Goal: Find specific page/section: Find specific page/section

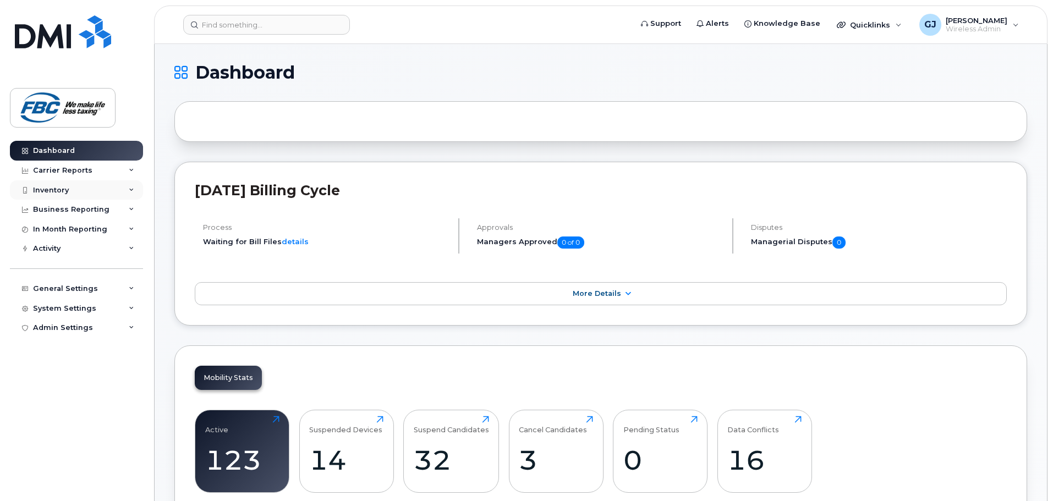
click at [53, 190] on div "Inventory" at bounding box center [51, 190] width 36 height 9
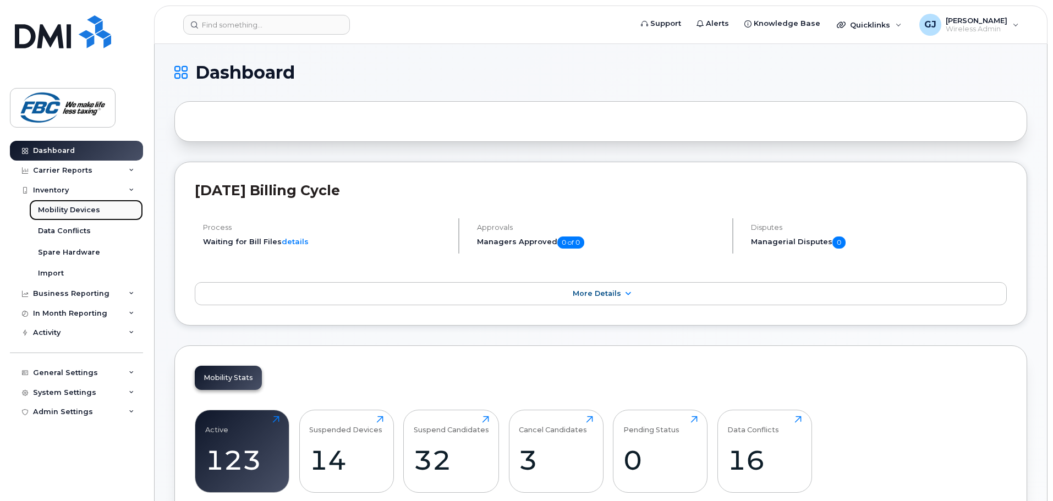
click at [62, 212] on div "Mobility Devices" at bounding box center [69, 210] width 62 height 10
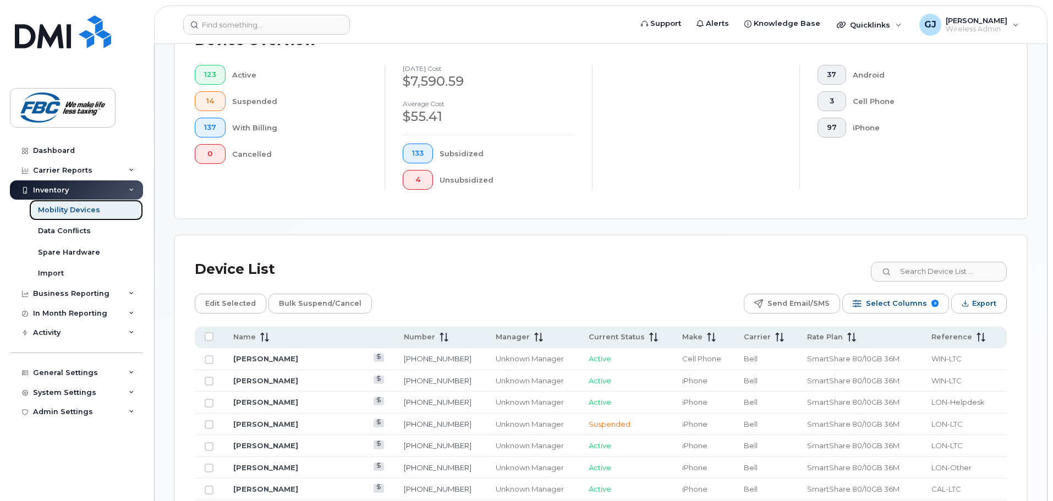
scroll to position [365, 0]
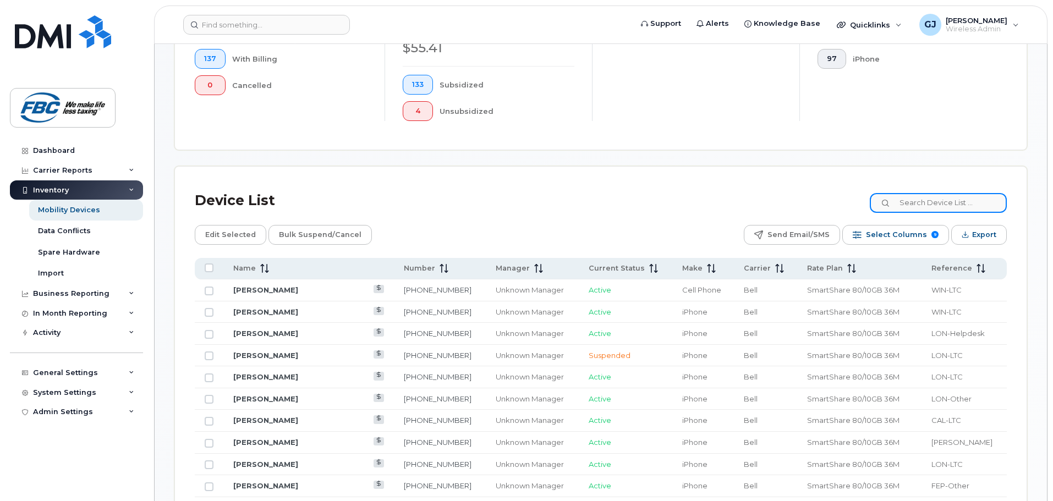
click at [928, 193] on input at bounding box center [938, 203] width 137 height 20
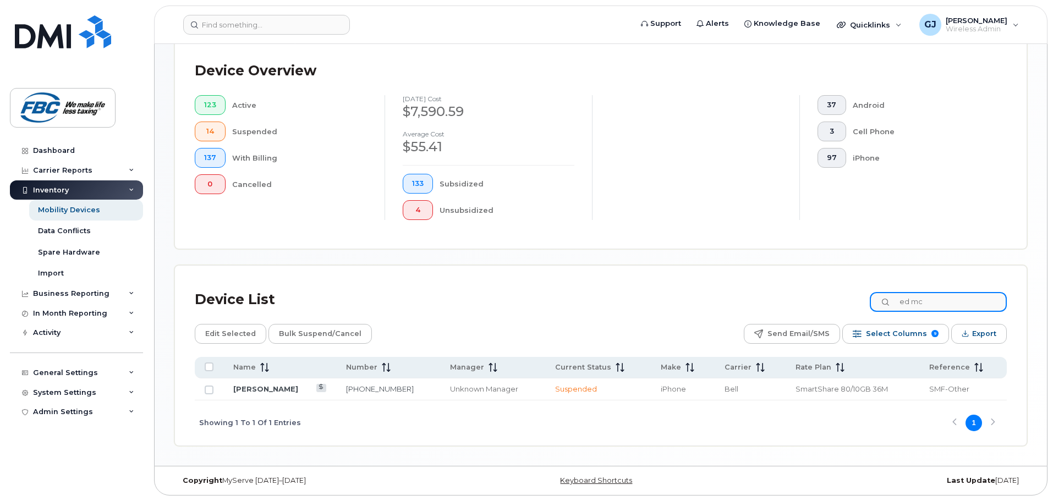
scroll to position [257, 0]
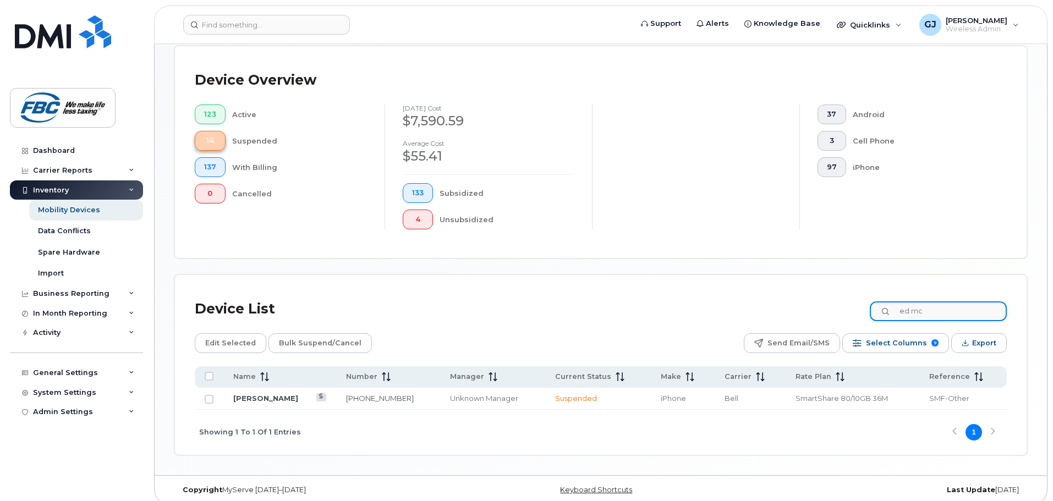
type input "ed mc"
click at [213, 136] on span "14" at bounding box center [210, 140] width 12 height 9
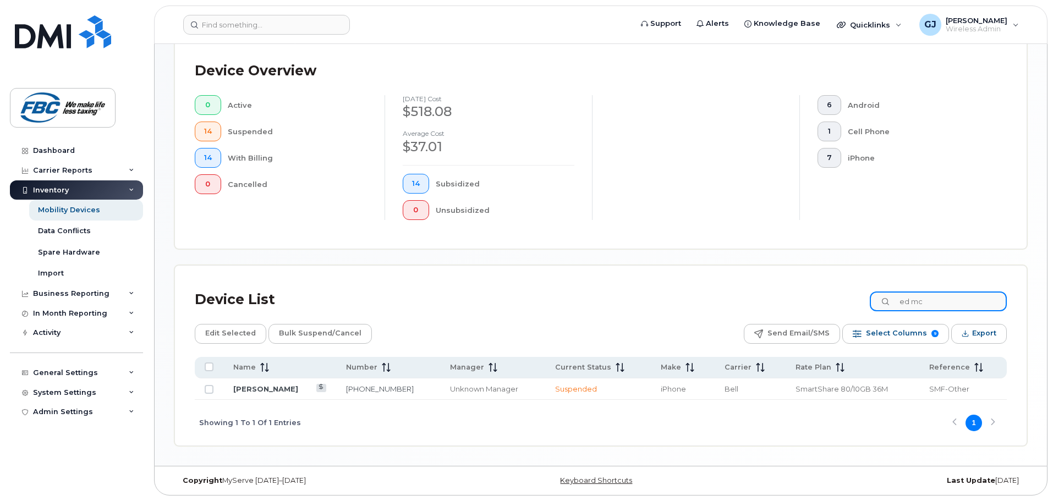
drag, startPoint x: 928, startPoint y: 299, endPoint x: 842, endPoint y: 301, distance: 85.8
click at [842, 301] on div "Device List ed mc" at bounding box center [601, 300] width 812 height 29
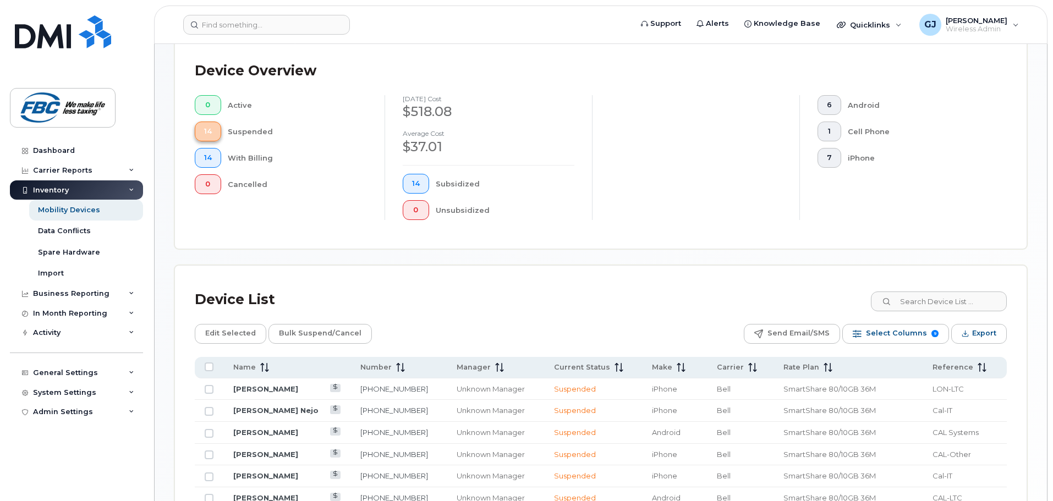
click at [207, 131] on span "14" at bounding box center [208, 131] width 8 height 9
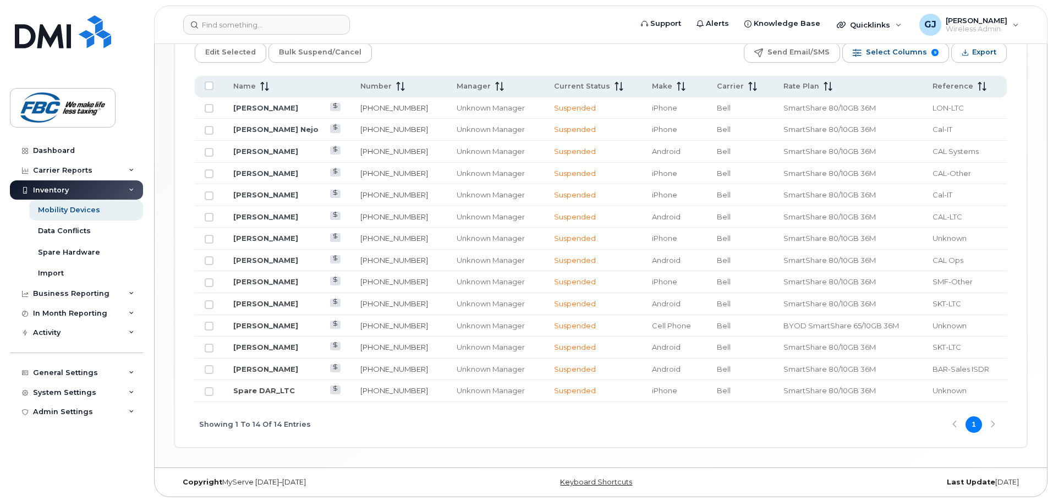
scroll to position [540, 0]
click at [387, 414] on div "Showing 1 To 14 Of 14 Entries 1" at bounding box center [601, 423] width 812 height 46
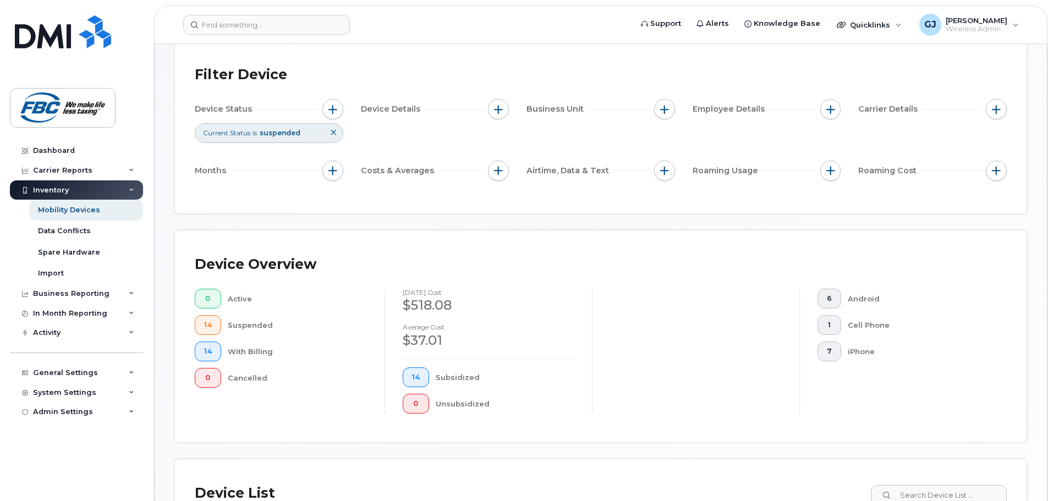
scroll to position [165, 0]
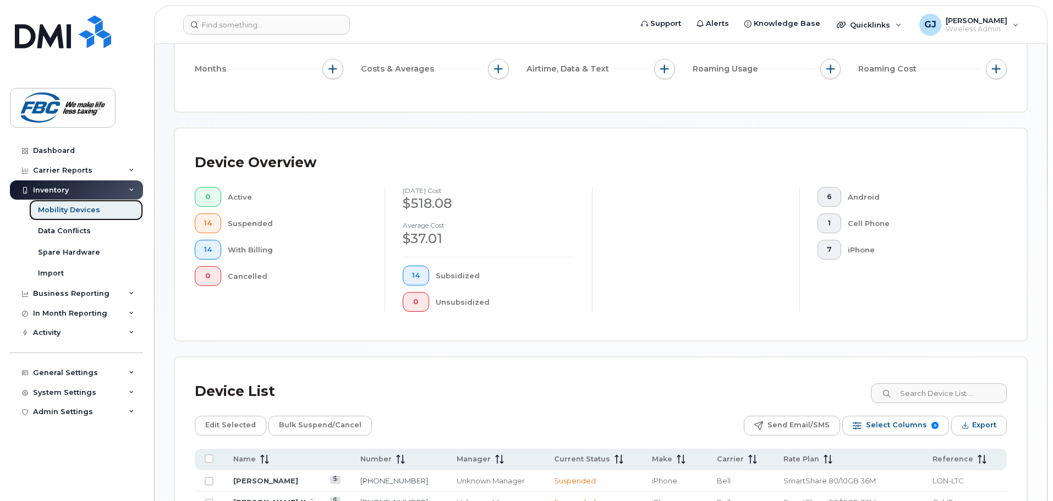
click at [68, 208] on div "Mobility Devices" at bounding box center [69, 210] width 62 height 10
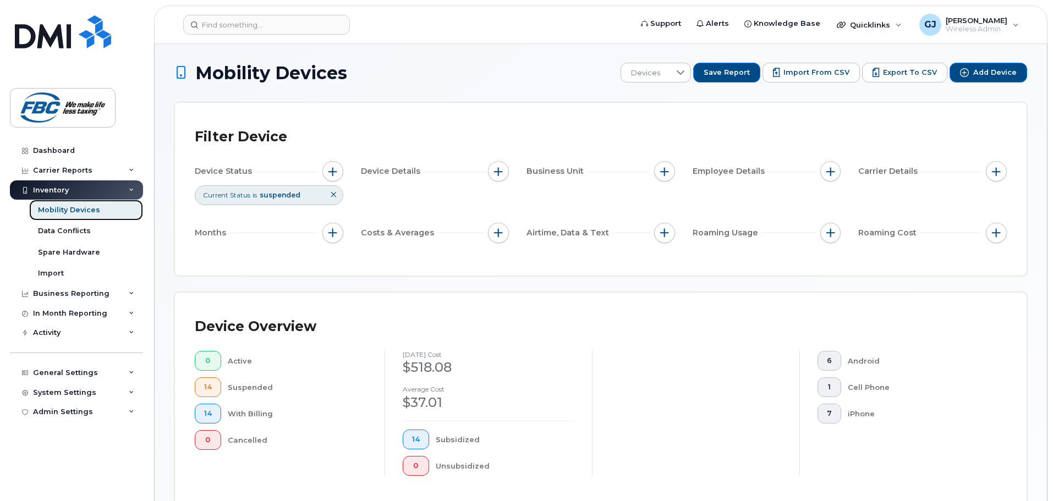
scroll to position [0, 0]
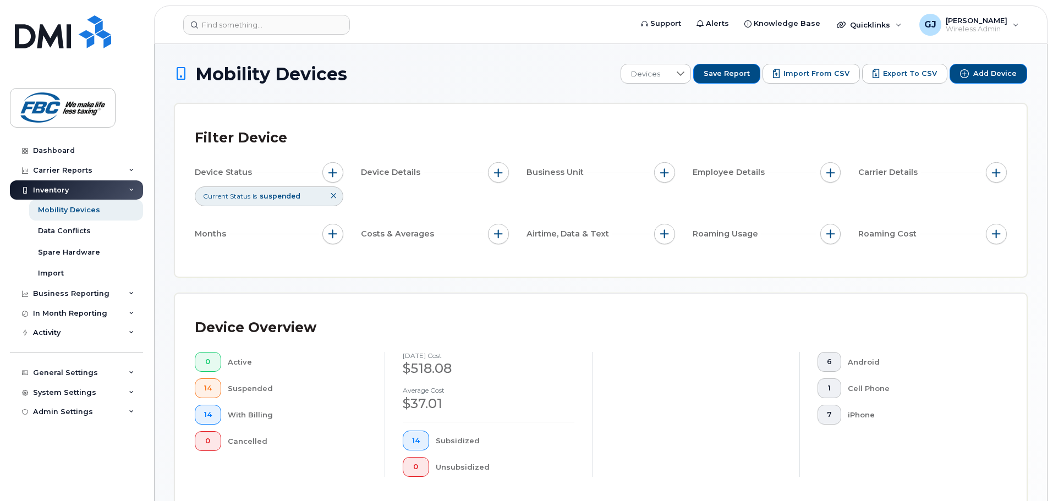
click at [334, 196] on icon at bounding box center [333, 196] width 7 height 7
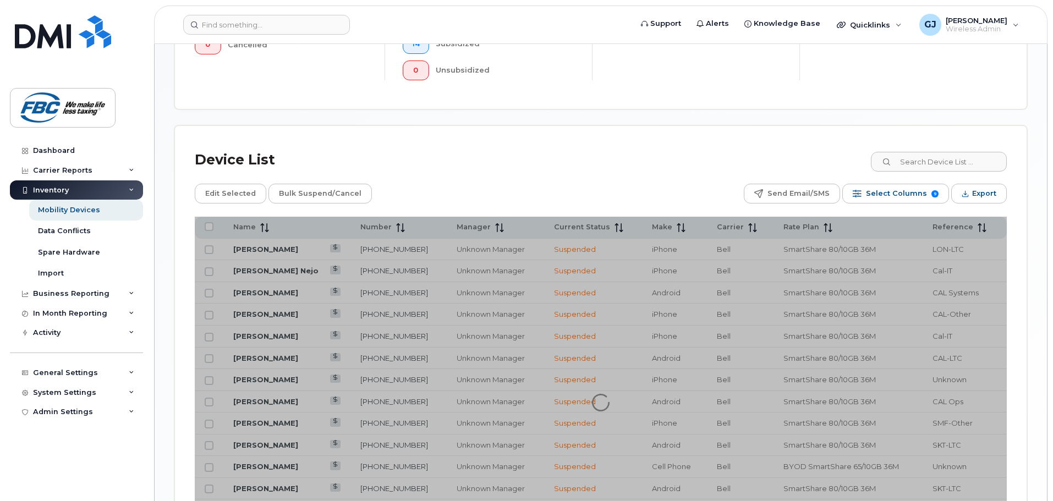
scroll to position [385, 0]
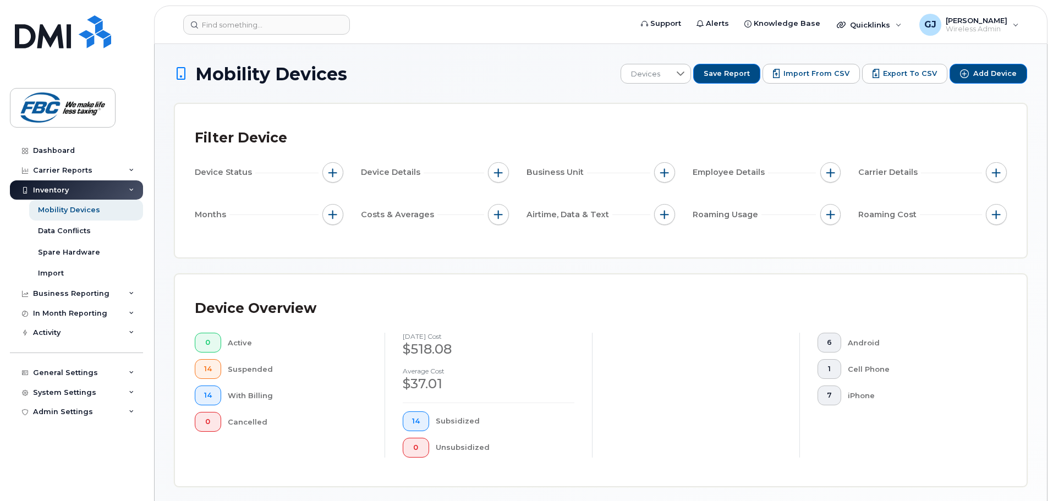
click at [435, 124] on div "Filter Device" at bounding box center [601, 138] width 812 height 29
click at [514, 67] on h1 "Mobility Devices" at bounding box center [394, 73] width 441 height 19
click at [72, 208] on div "Mobility Devices" at bounding box center [69, 210] width 62 height 10
click at [67, 234] on div "Data Conflicts" at bounding box center [64, 231] width 53 height 10
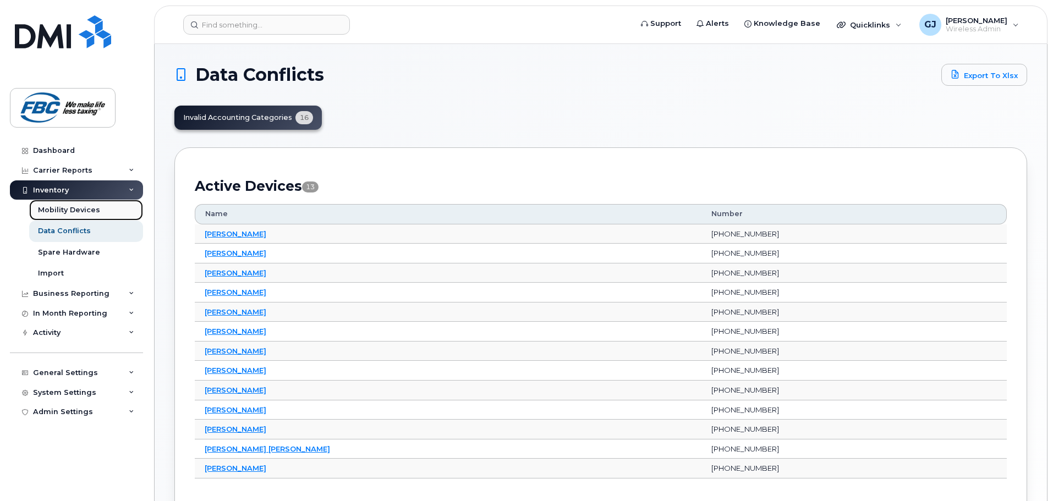
click at [81, 206] on div "Mobility Devices" at bounding box center [69, 210] width 62 height 10
